Goal: Task Accomplishment & Management: Use online tool/utility

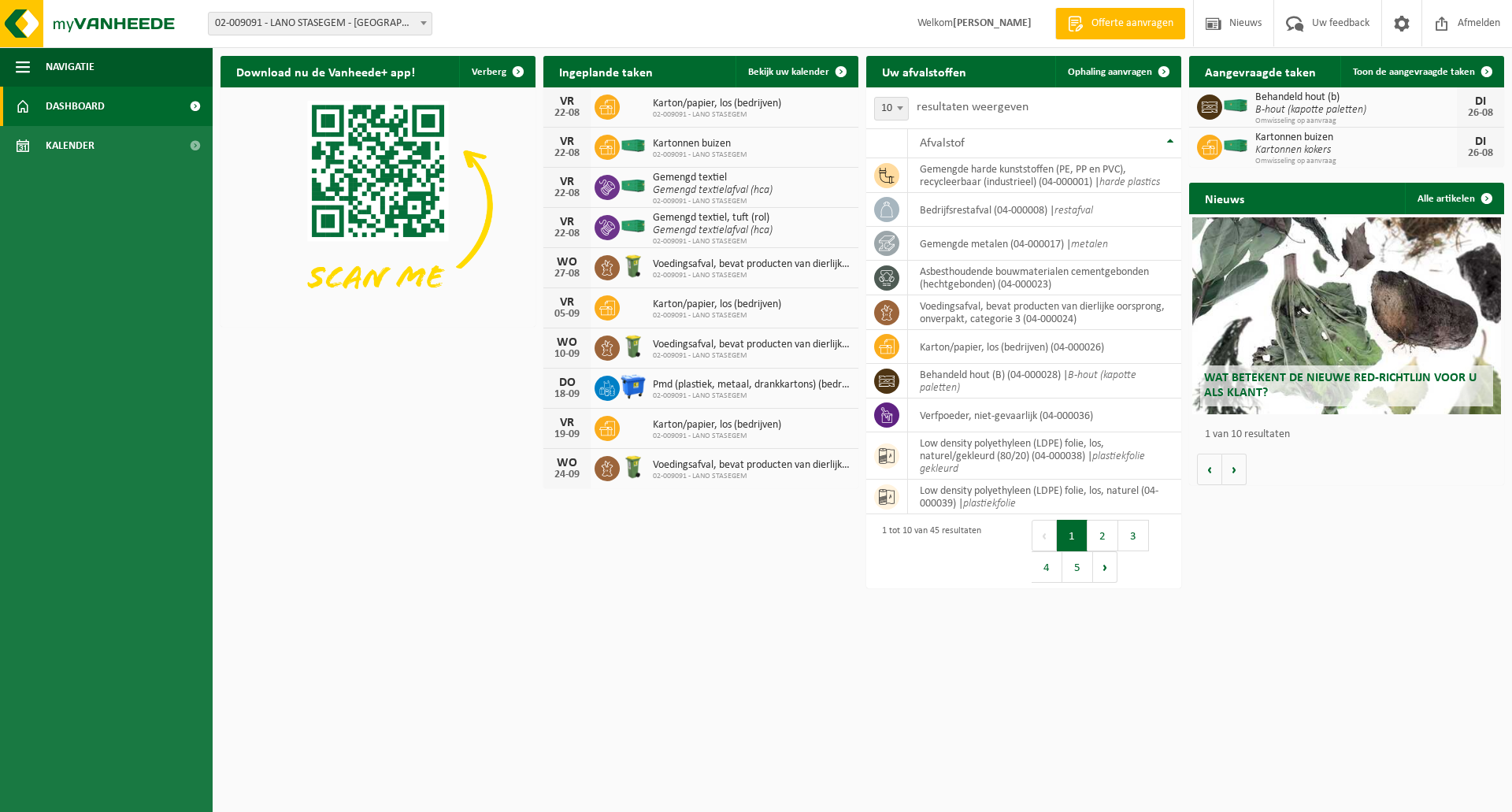
click at [703, 187] on icon "Gemengd textielafval (hca)" at bounding box center [712, 190] width 120 height 12
click at [1106, 75] on span "Ophaling aanvragen" at bounding box center [1110, 72] width 84 height 10
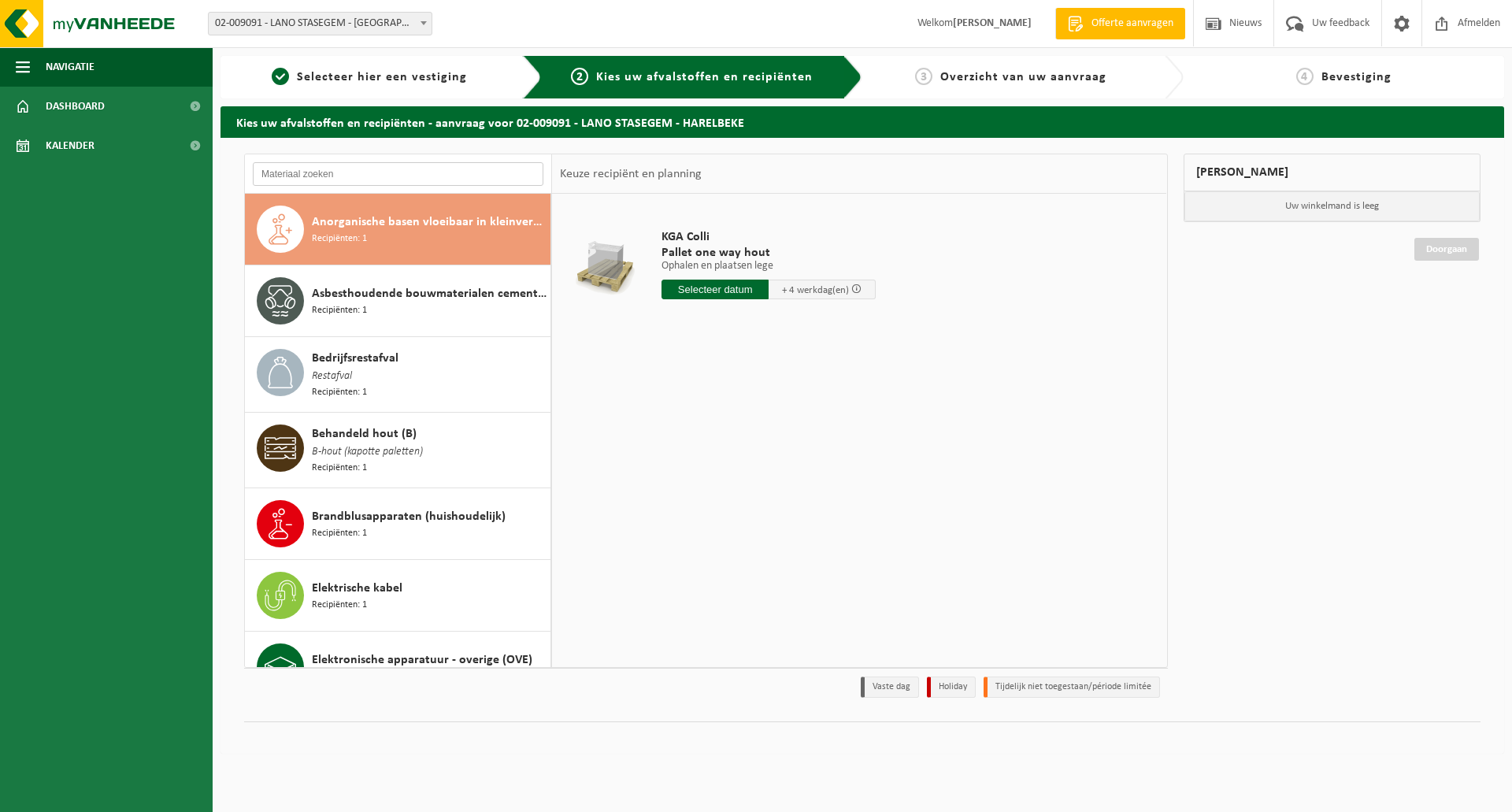
click at [378, 172] on input "text" at bounding box center [398, 174] width 291 height 23
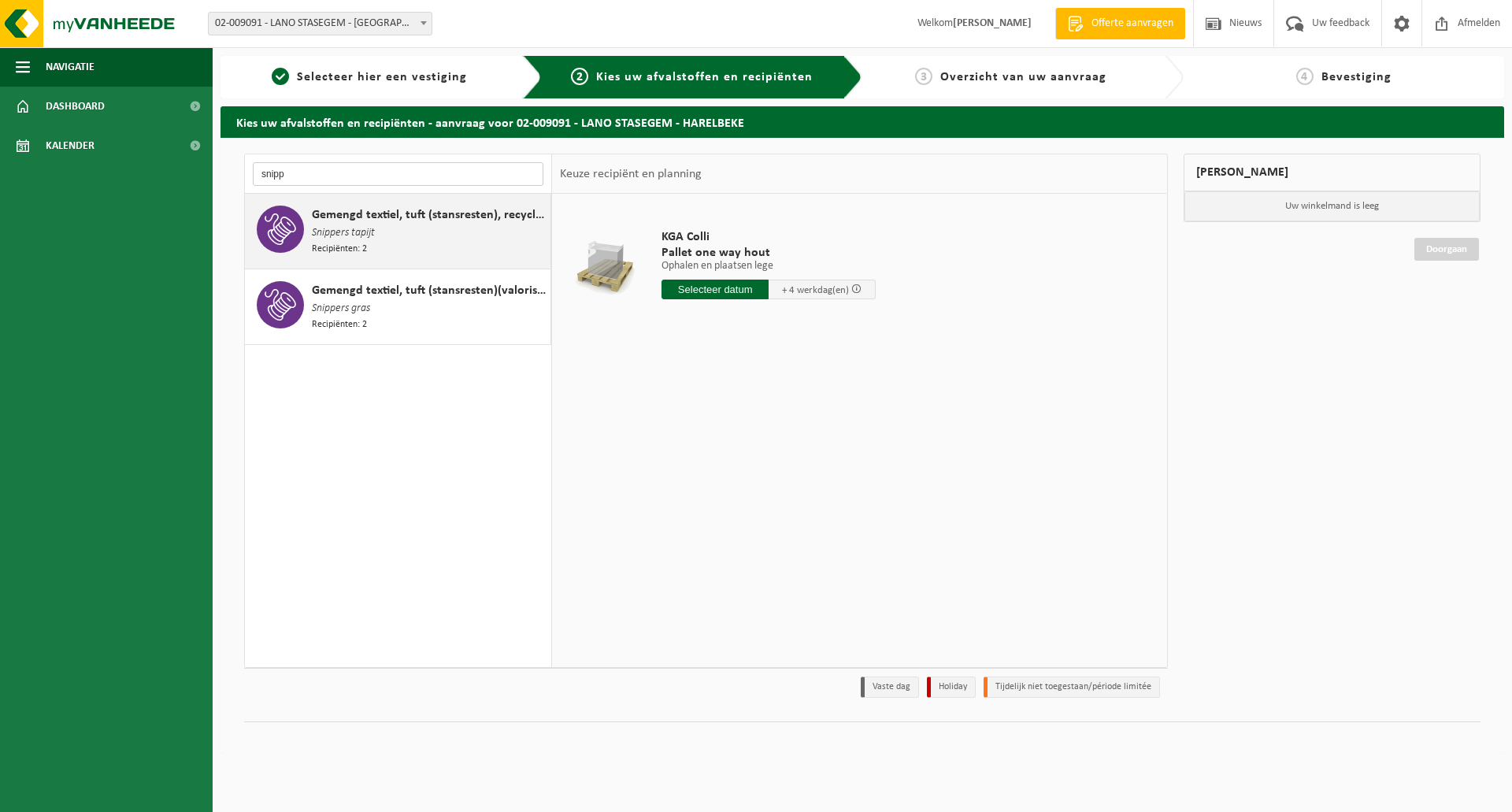
type input "snipp"
click at [358, 229] on span "Snippers tapijt" at bounding box center [343, 233] width 63 height 17
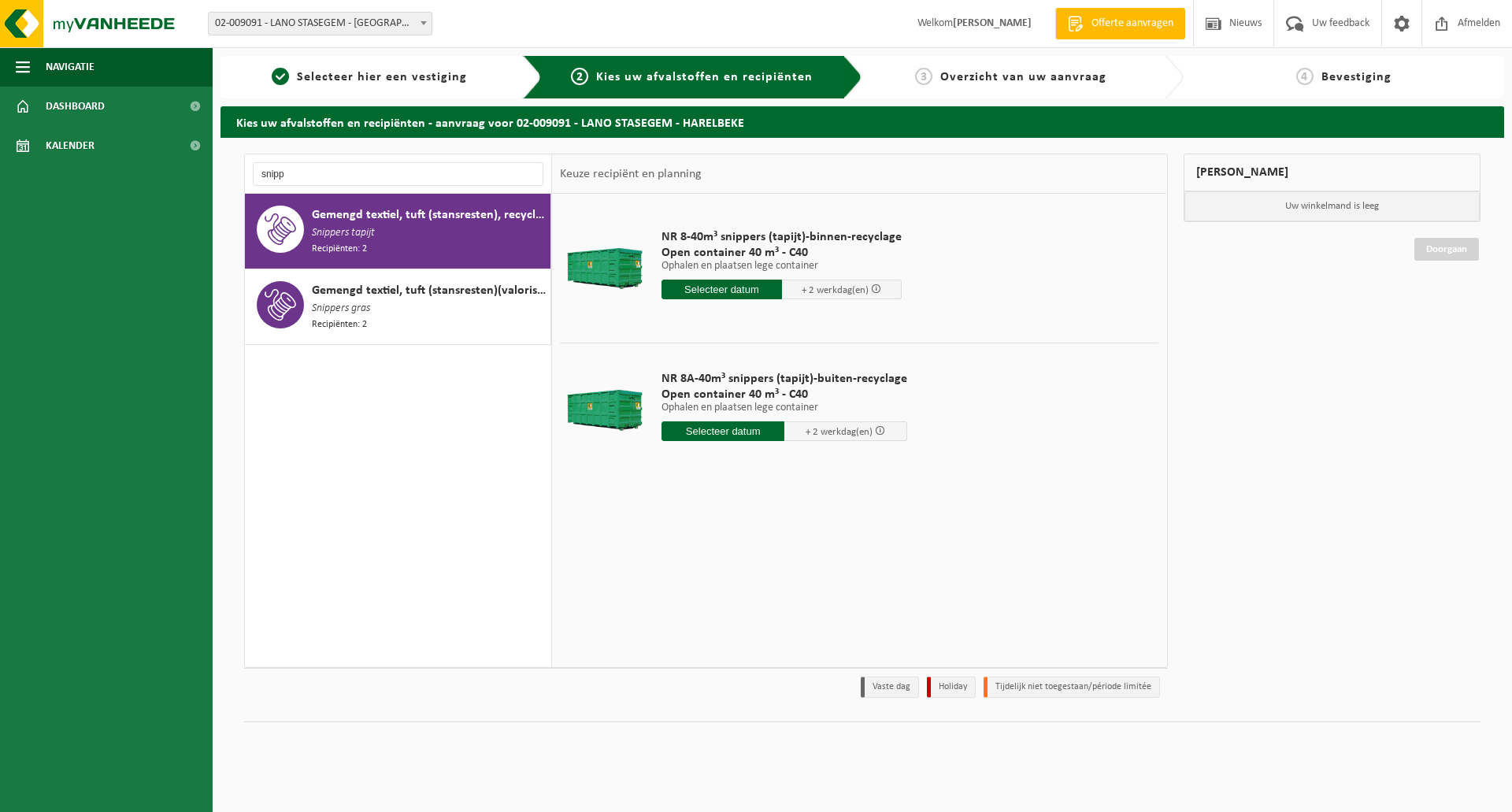
click at [728, 288] on input "text" at bounding box center [722, 289] width 121 height 20
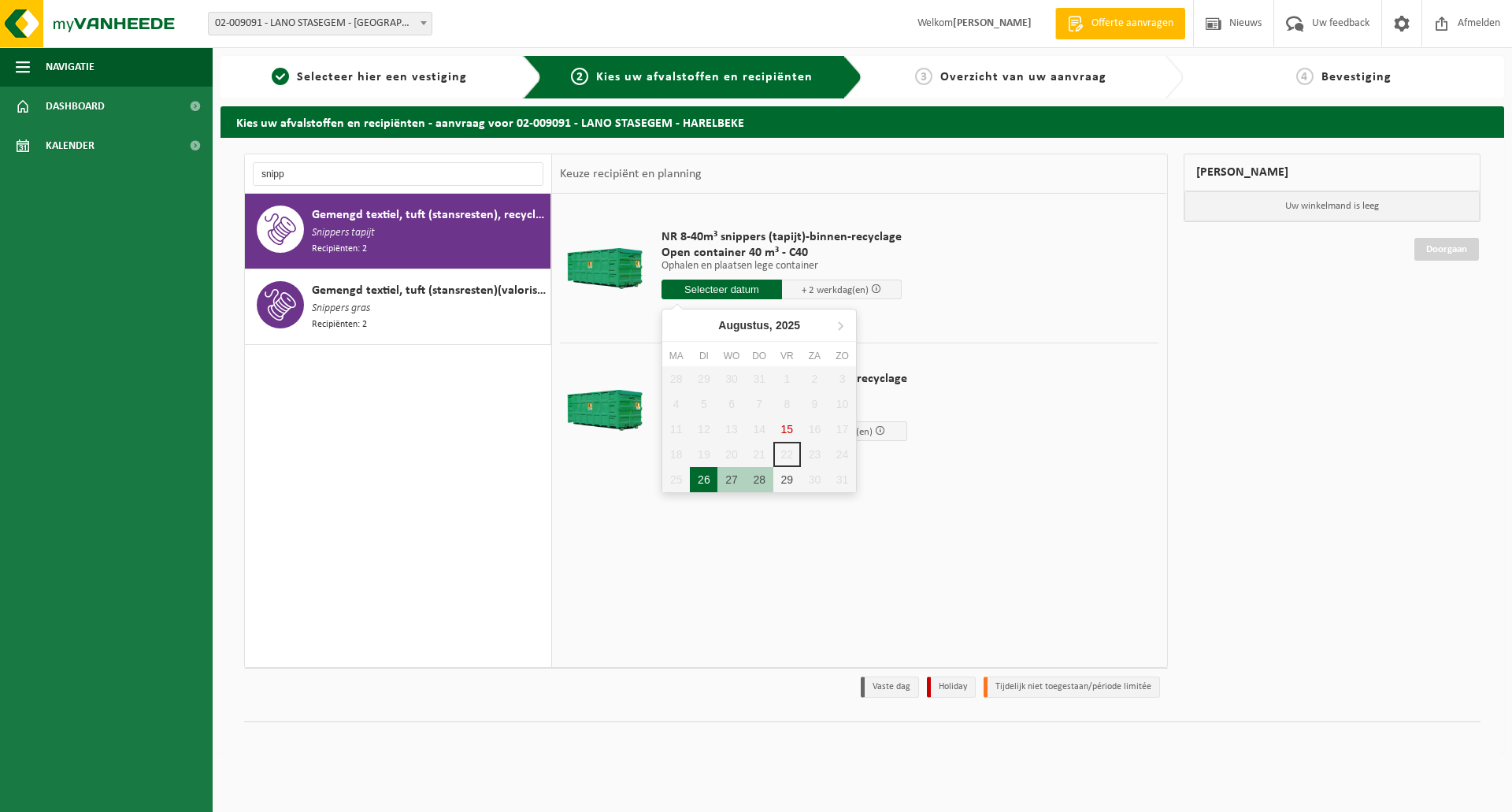
click at [697, 480] on div "26" at bounding box center [703, 480] width 27 height 25
type input "Van 2025-08-26"
type input "2025-08-26"
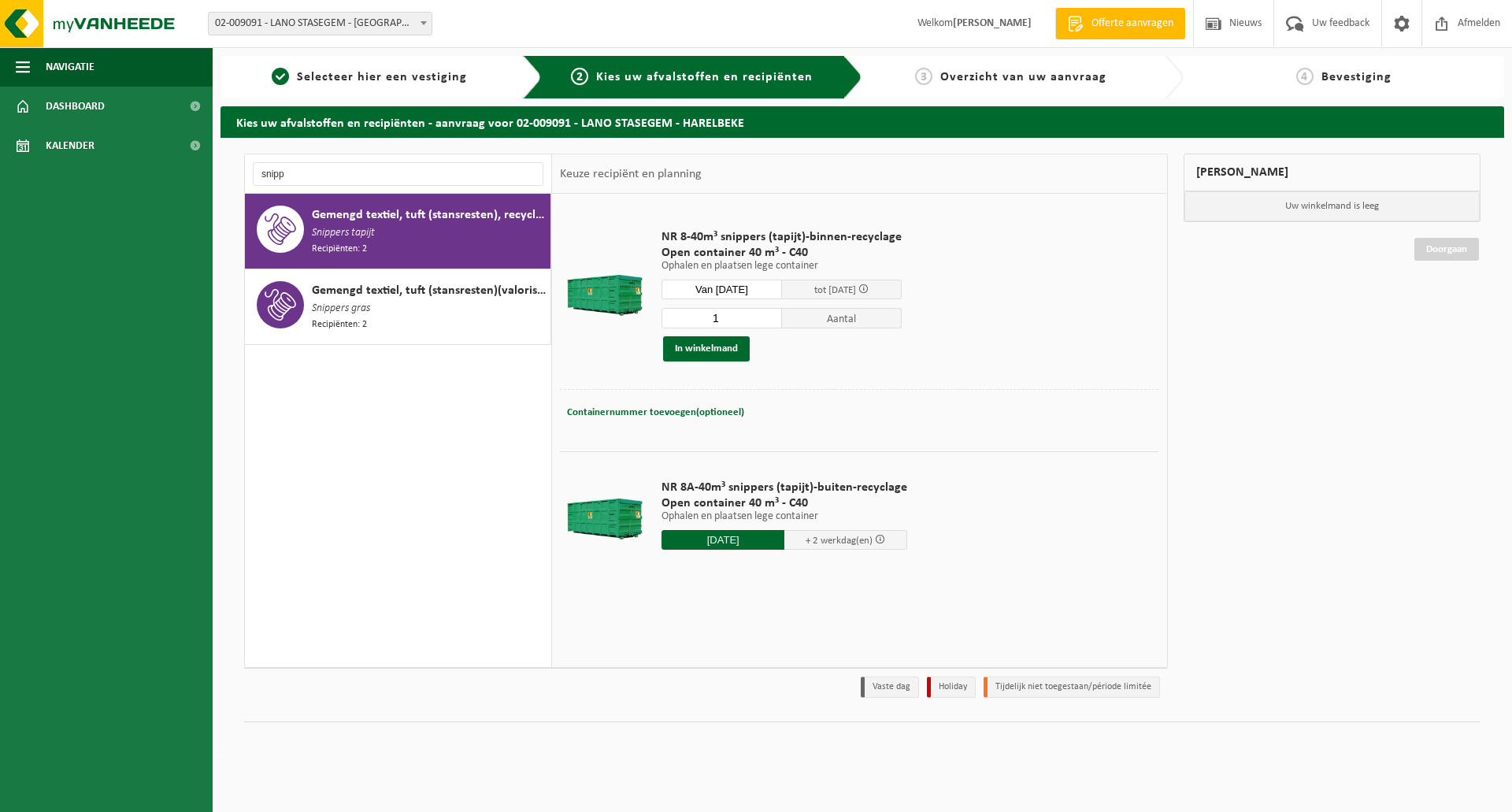
drag, startPoint x: 729, startPoint y: 324, endPoint x: 638, endPoint y: 309, distance: 92.2
click at [672, 312] on input "1" at bounding box center [722, 317] width 121 height 21
type input "2"
click at [711, 347] on button "In winkelmand" at bounding box center [707, 349] width 86 height 25
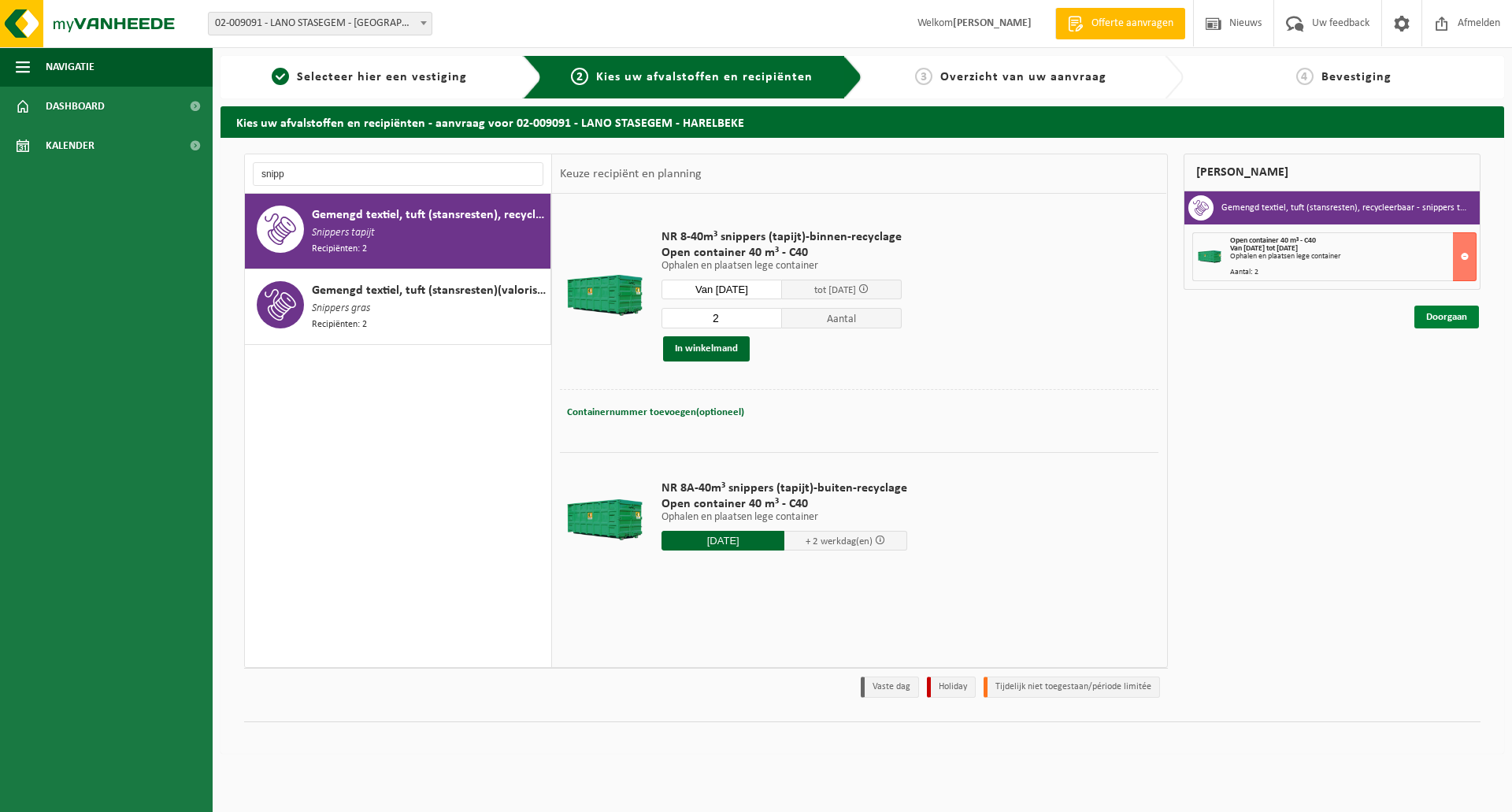
click at [1444, 320] on link "Doorgaan" at bounding box center [1446, 317] width 65 height 22
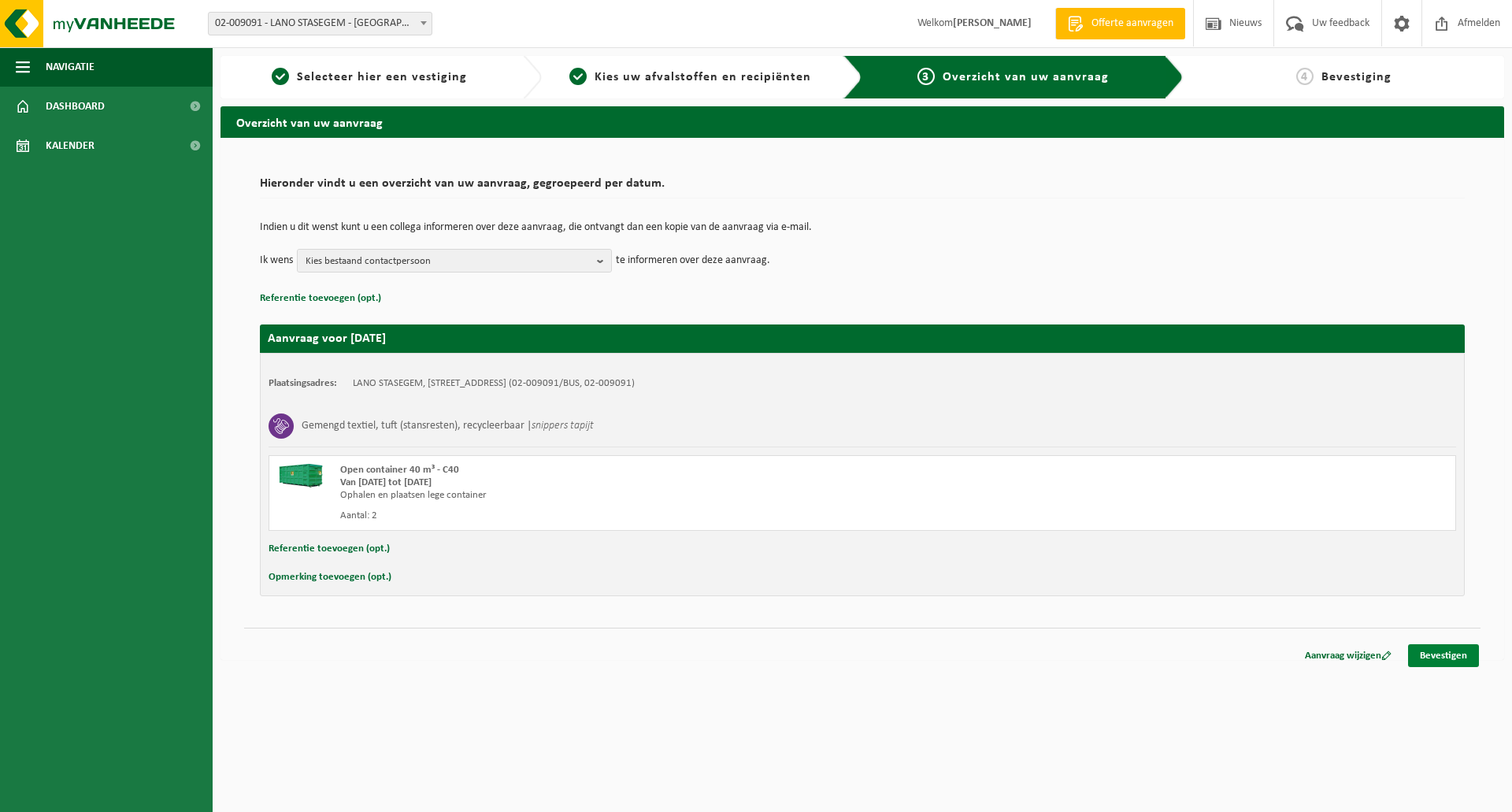
click at [1439, 651] on link "Bevestigen" at bounding box center [1443, 655] width 71 height 22
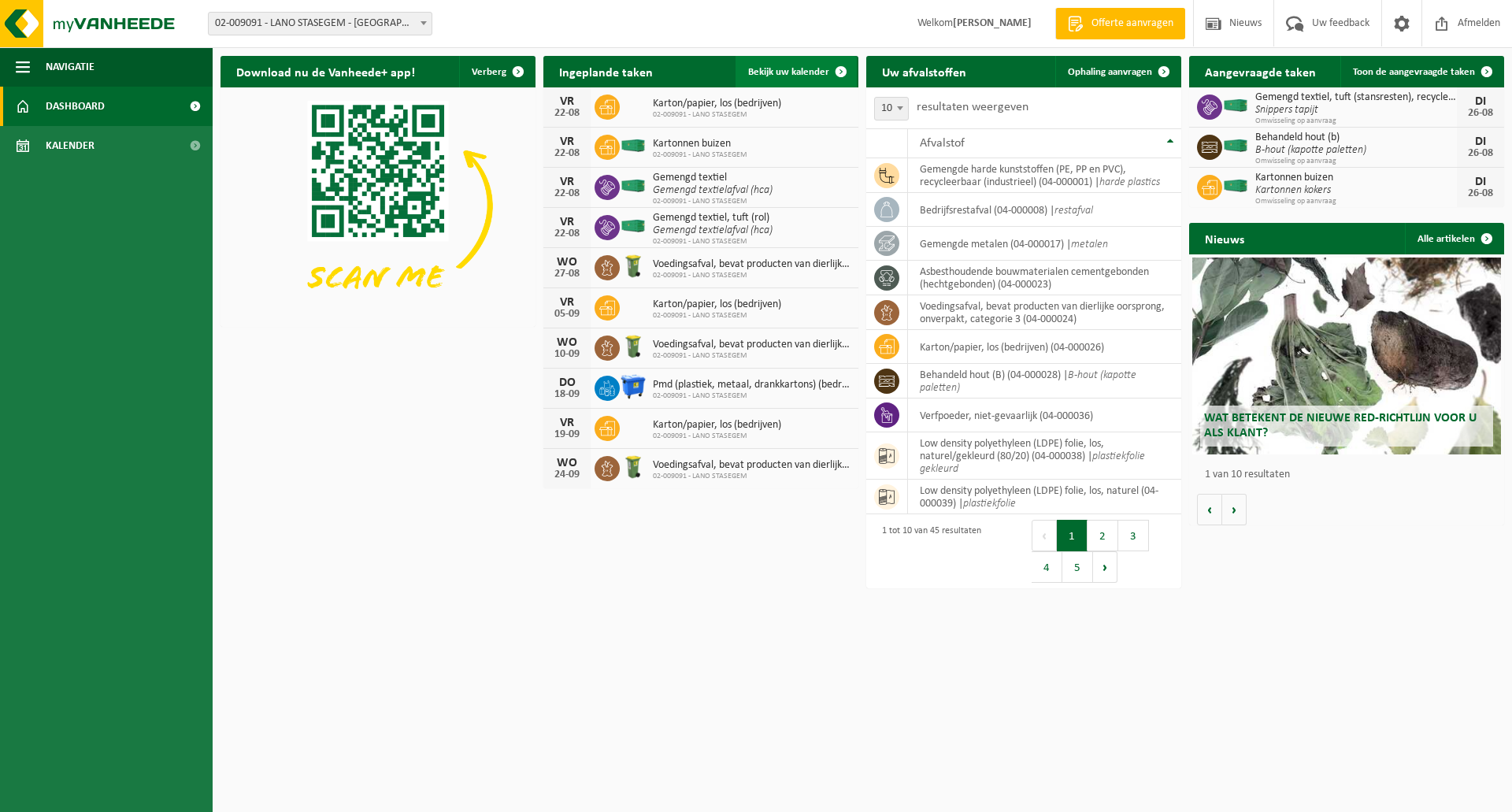
click at [781, 73] on span "Bekijk uw kalender" at bounding box center [789, 72] width 81 height 10
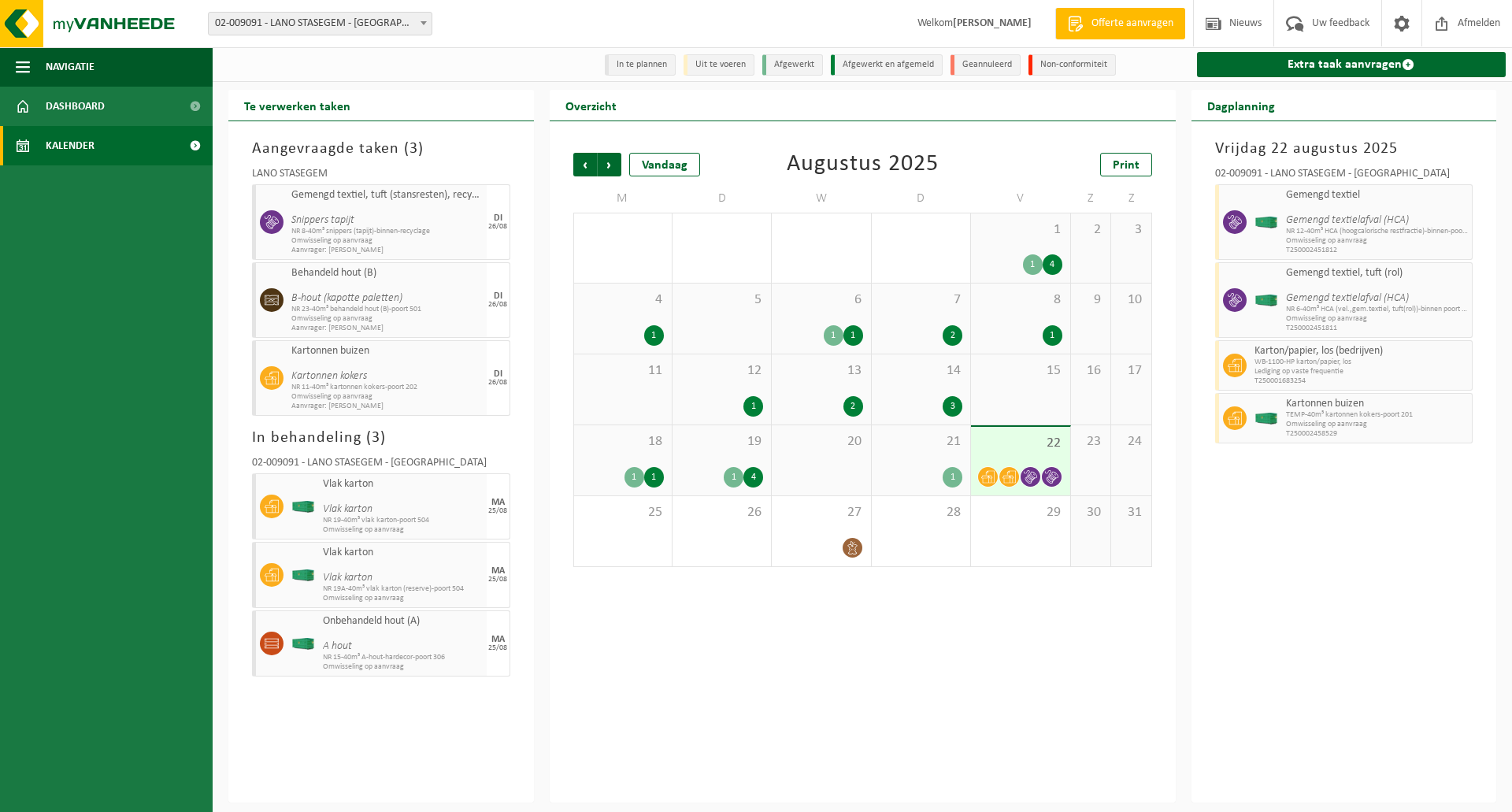
click at [347, 229] on span "NR 8-40m³ snippers (tapijt)-binnen-recyclage" at bounding box center [387, 231] width 191 height 9
click at [375, 218] on span "Snippers tapijt" at bounding box center [387, 214] width 191 height 25
